Goal: Task Accomplishment & Management: Manage account settings

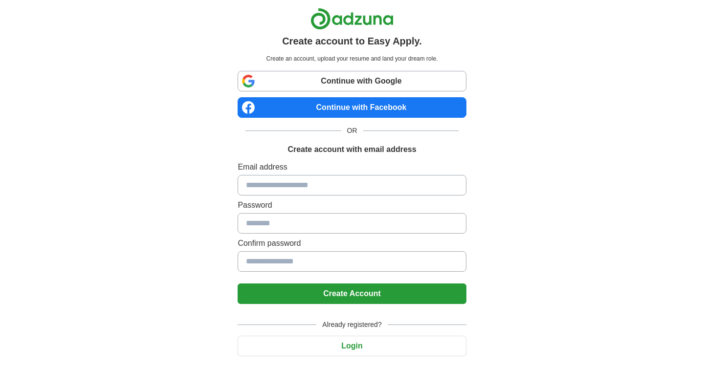
scroll to position [25, 0]
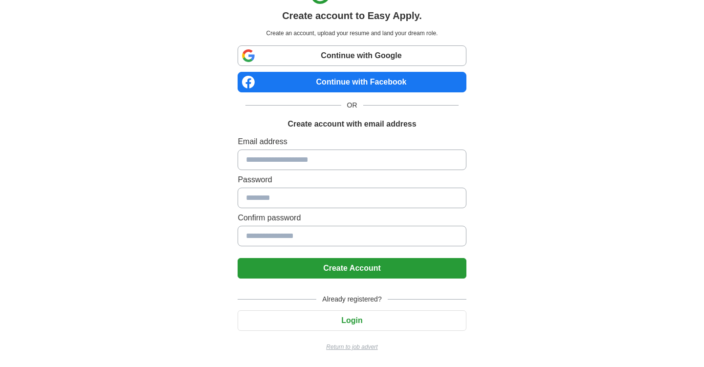
click at [291, 153] on input at bounding box center [352, 160] width 228 height 21
click at [282, 314] on button "Login" at bounding box center [352, 321] width 228 height 21
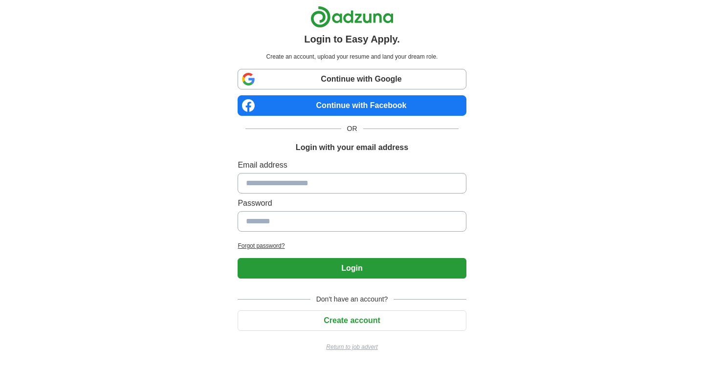
scroll to position [2, 0]
click at [277, 198] on label "Password" at bounding box center [352, 204] width 228 height 12
click at [277, 183] on input at bounding box center [352, 183] width 228 height 21
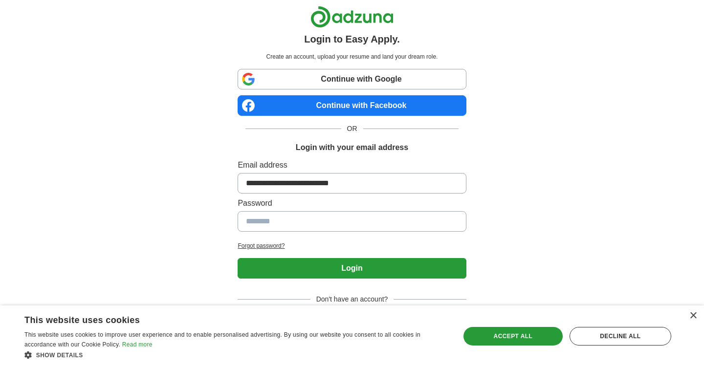
type input "**********"
click at [306, 222] on input at bounding box center [352, 221] width 228 height 21
type input "**********"
click at [238, 258] on button "Login" at bounding box center [352, 268] width 228 height 21
click at [289, 269] on button "Login" at bounding box center [352, 268] width 228 height 21
